Goal: Task Accomplishment & Management: Use online tool/utility

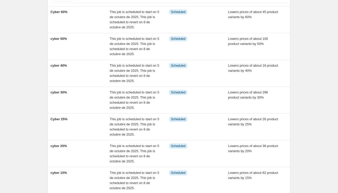
scroll to position [38, 0]
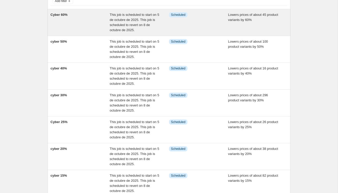
click at [175, 17] on span "Info Scheduled" at bounding box center [178, 14] width 19 height 5
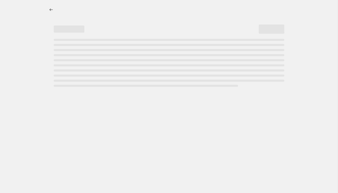
select select "percentage"
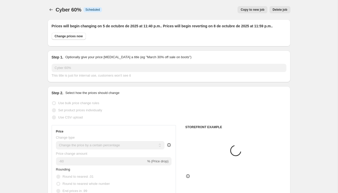
select select "tag"
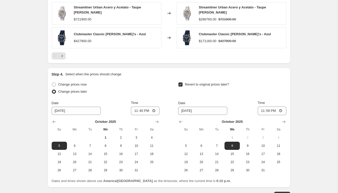
scroll to position [500, 0]
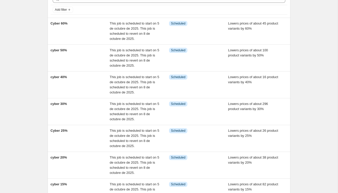
scroll to position [31, 0]
